Goal: Navigation & Orientation: Find specific page/section

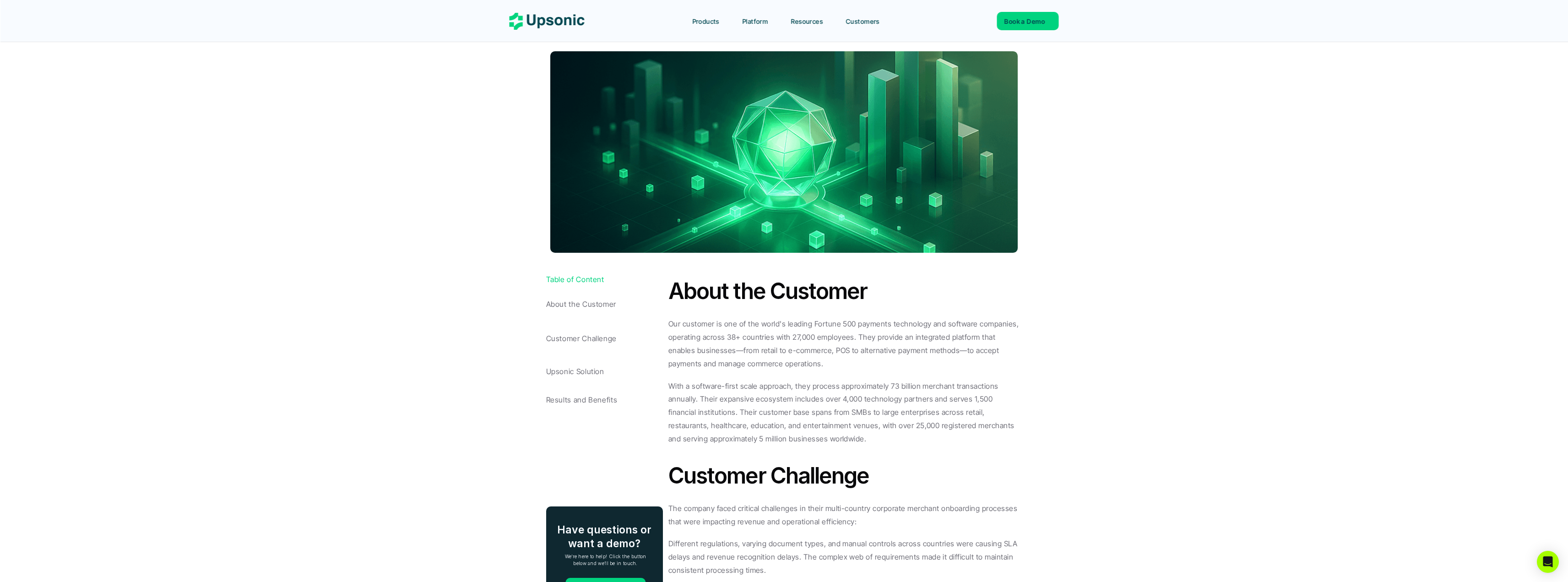
scroll to position [183, 0]
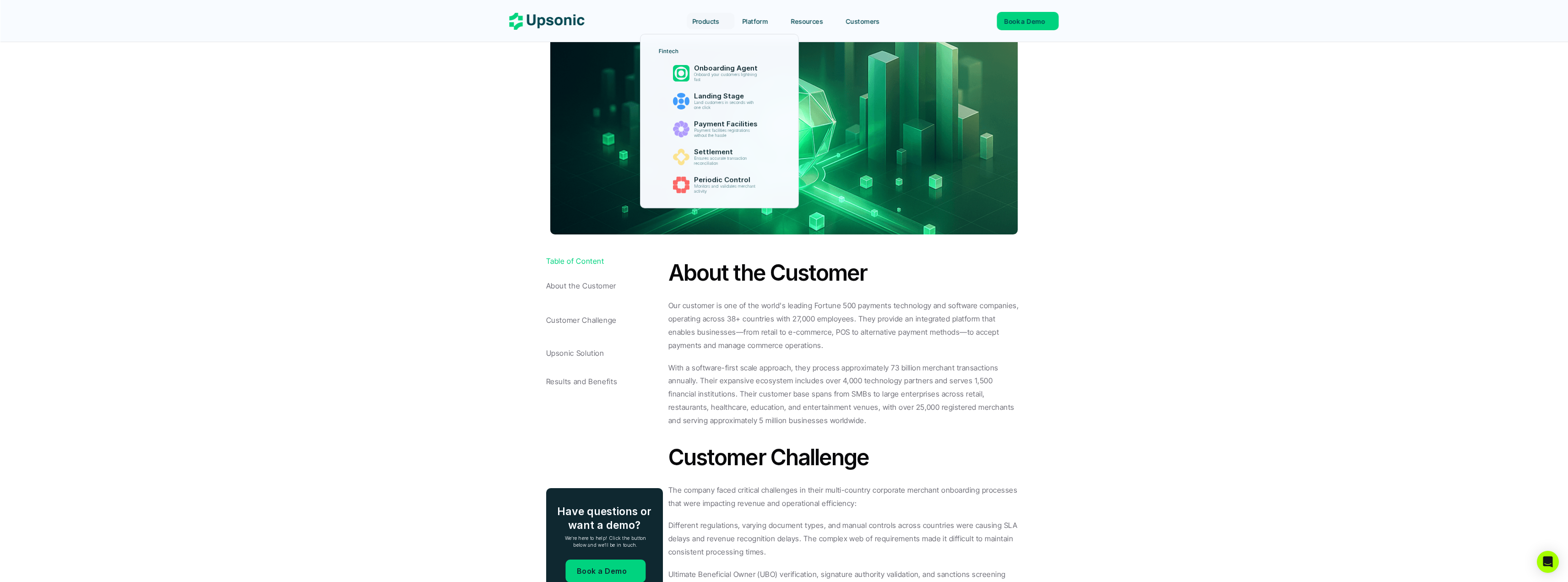
click at [719, 25] on p "Products" at bounding box center [705, 21] width 27 height 10
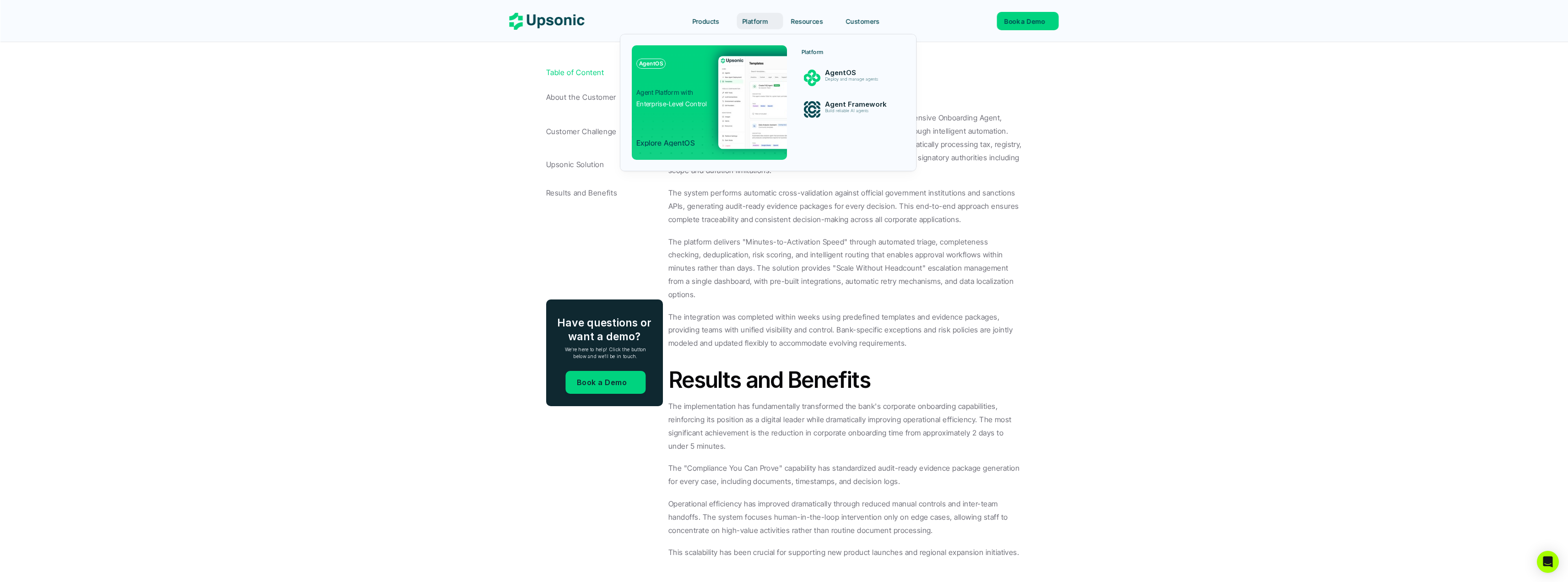
click at [749, 97] on img at bounding box center [814, 102] width 191 height 93
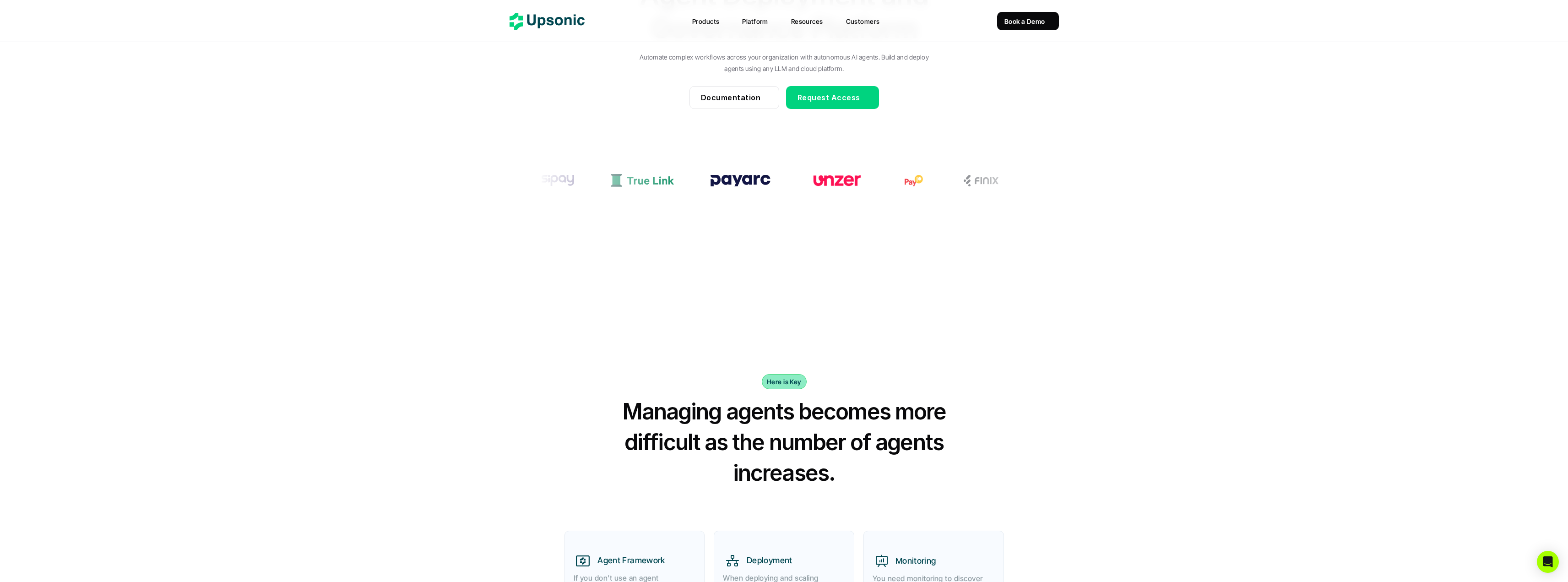
scroll to position [91, 0]
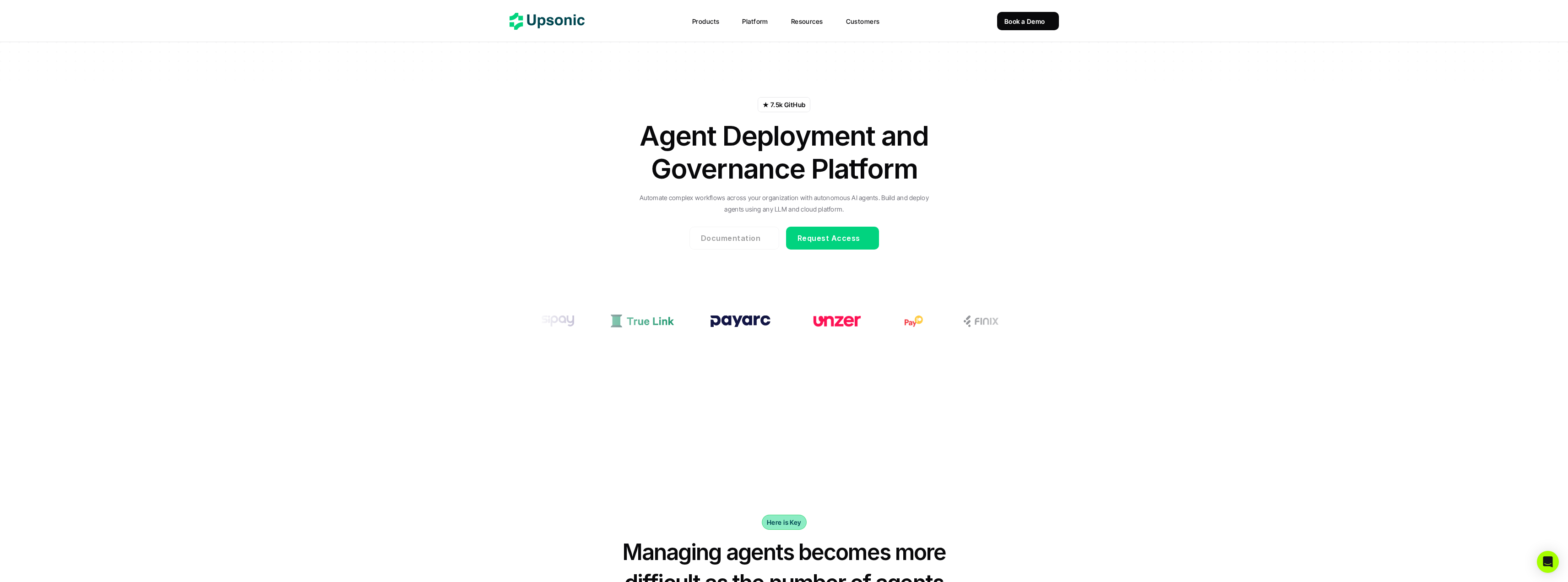
click at [758, 236] on p "Documentation" at bounding box center [730, 238] width 60 height 13
